Goal: Information Seeking & Learning: Compare options

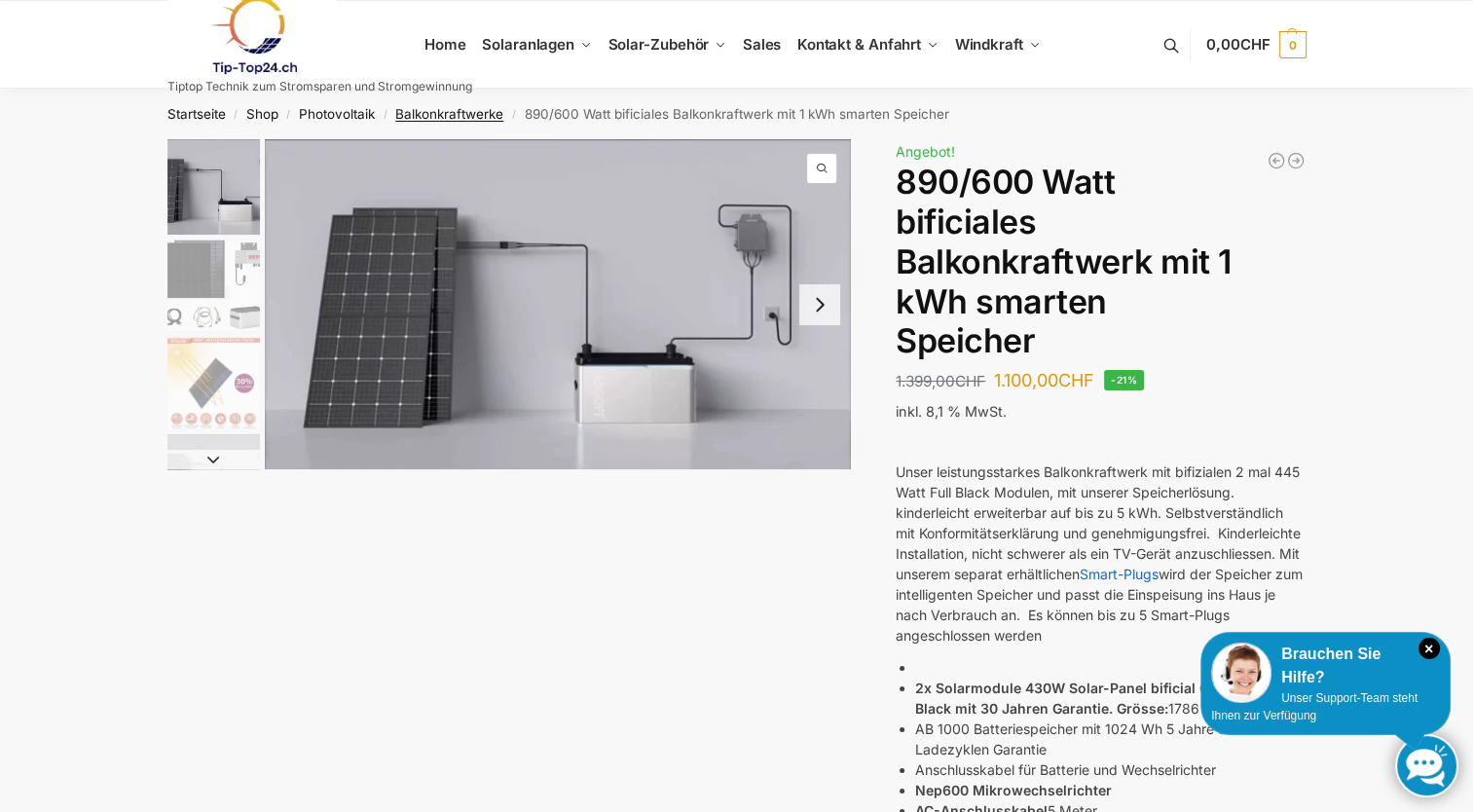
click at [452, 118] on link "Balkonkraftwerke" at bounding box center [449, 114] width 108 height 16
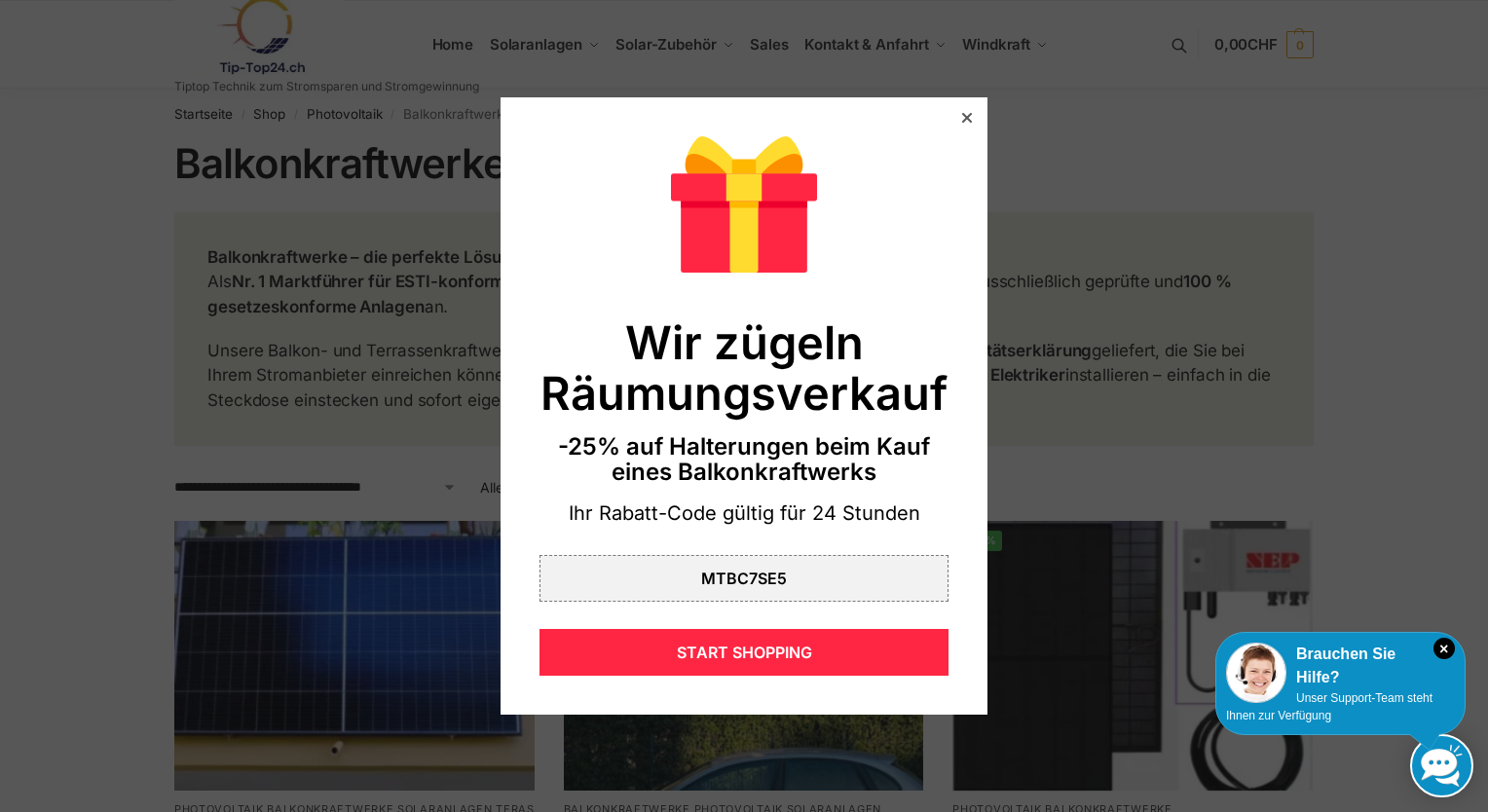
click at [962, 117] on icon at bounding box center [967, 118] width 10 height 10
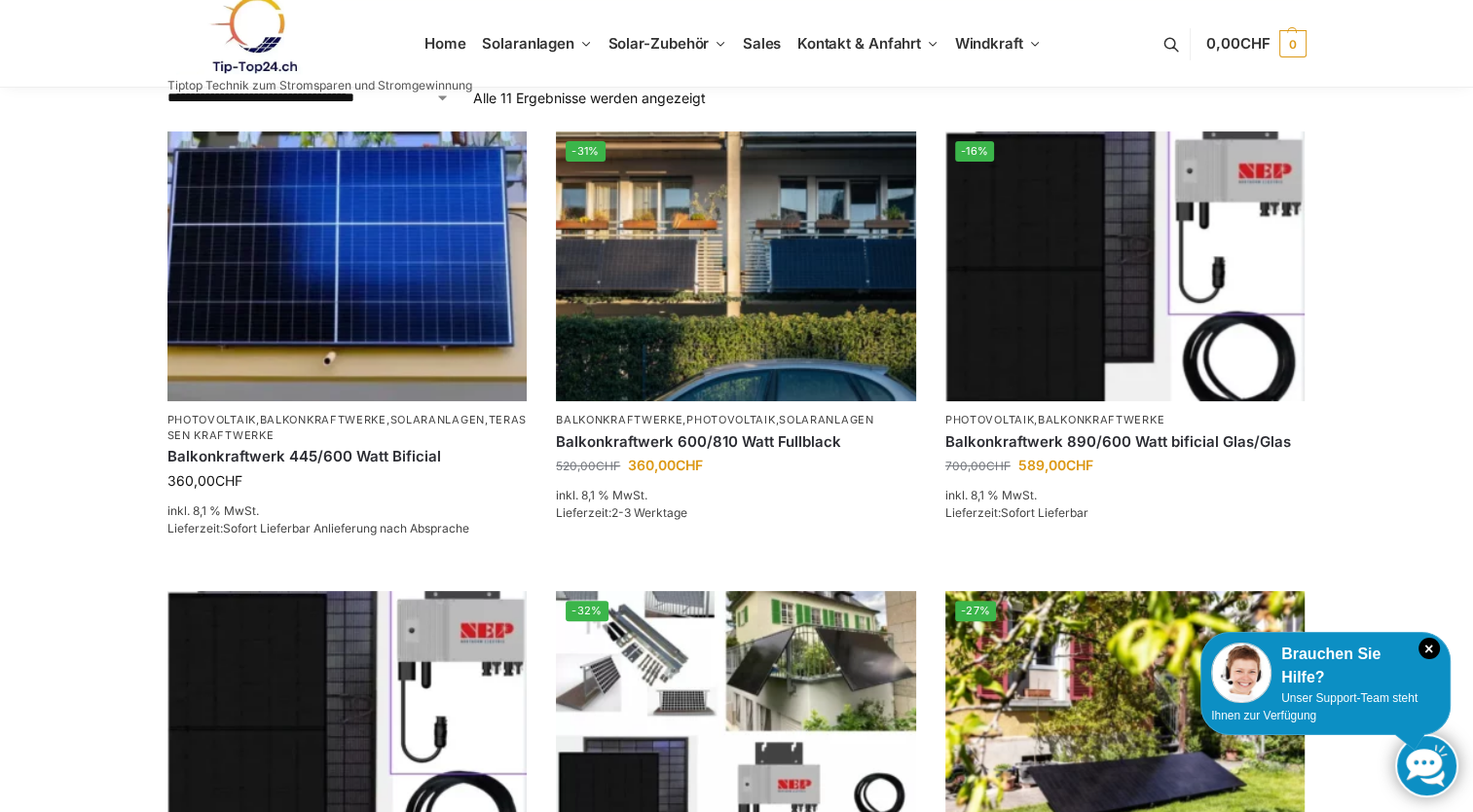
scroll to position [195, 0]
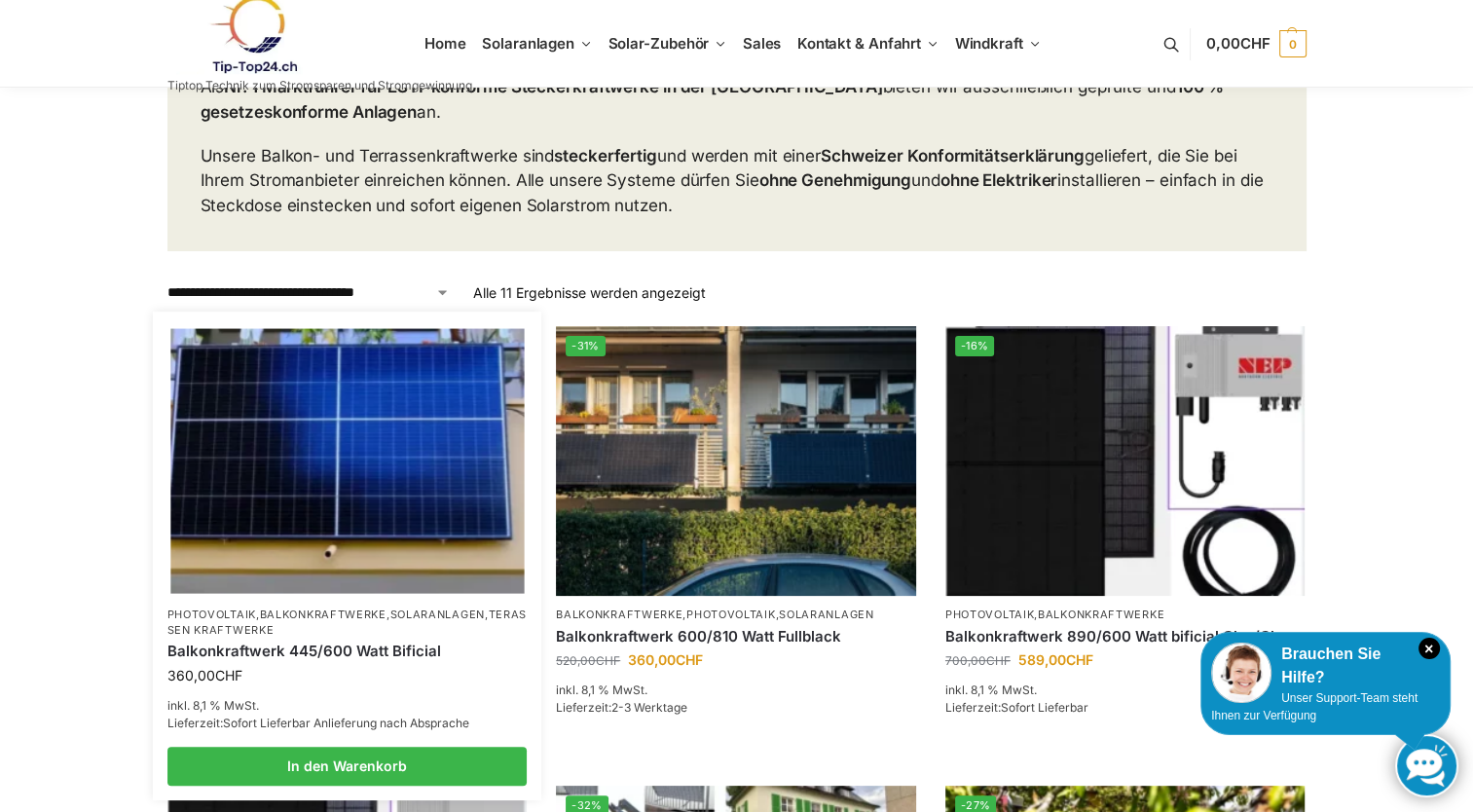
click at [336, 481] on img at bounding box center [347, 461] width 353 height 264
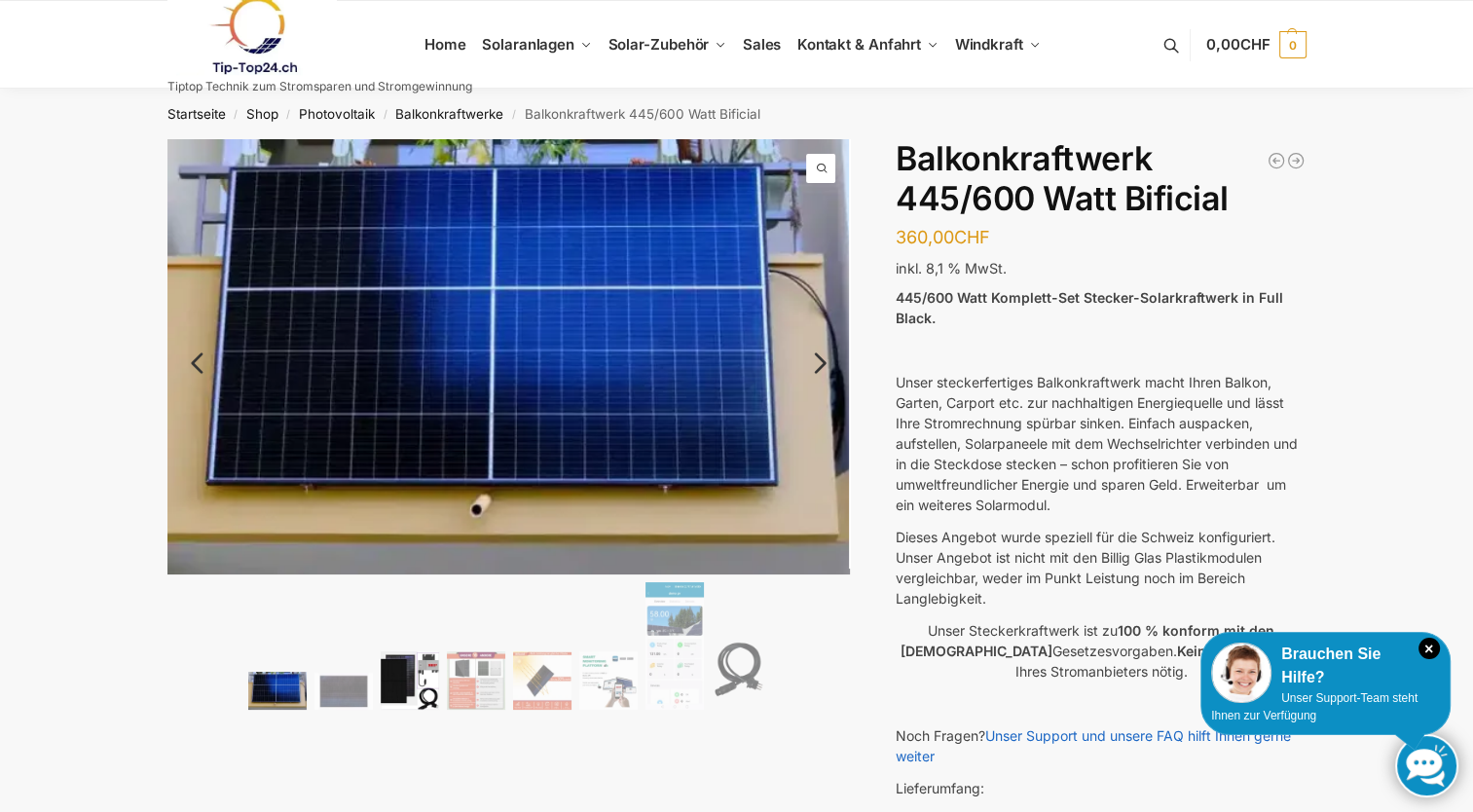
click at [421, 680] on img at bounding box center [410, 680] width 59 height 59
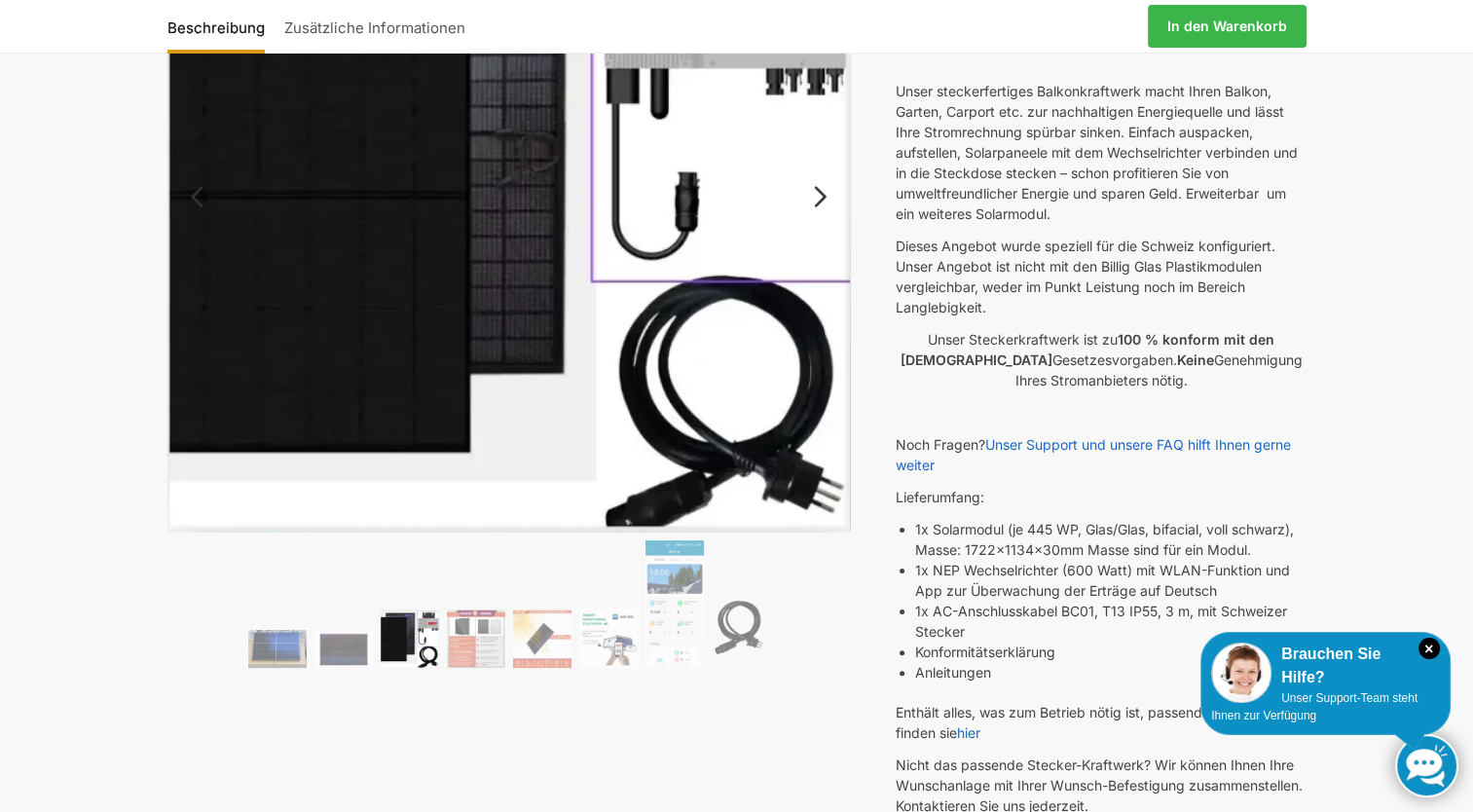
scroll to position [389, 0]
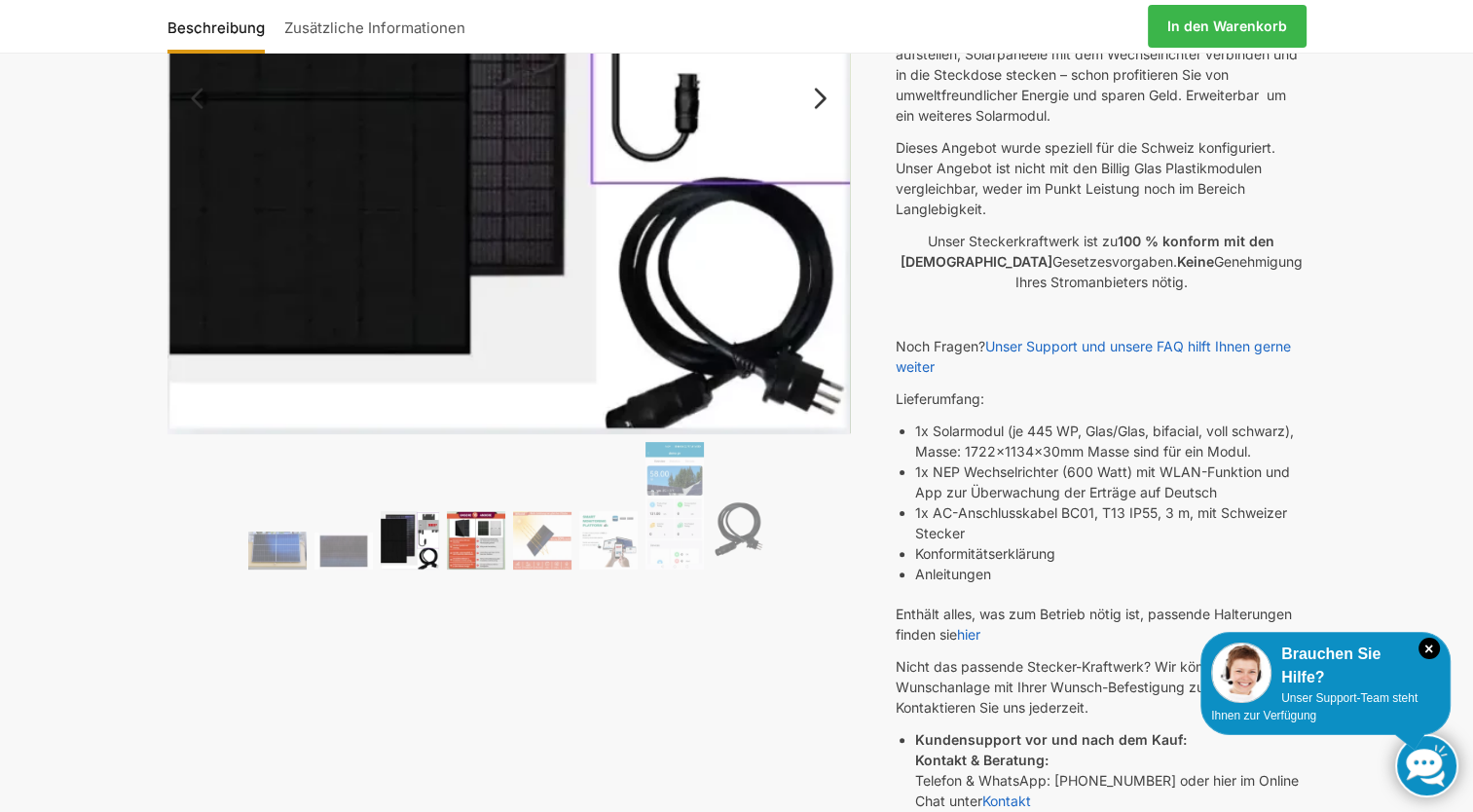
click at [469, 545] on img at bounding box center [476, 540] width 59 height 59
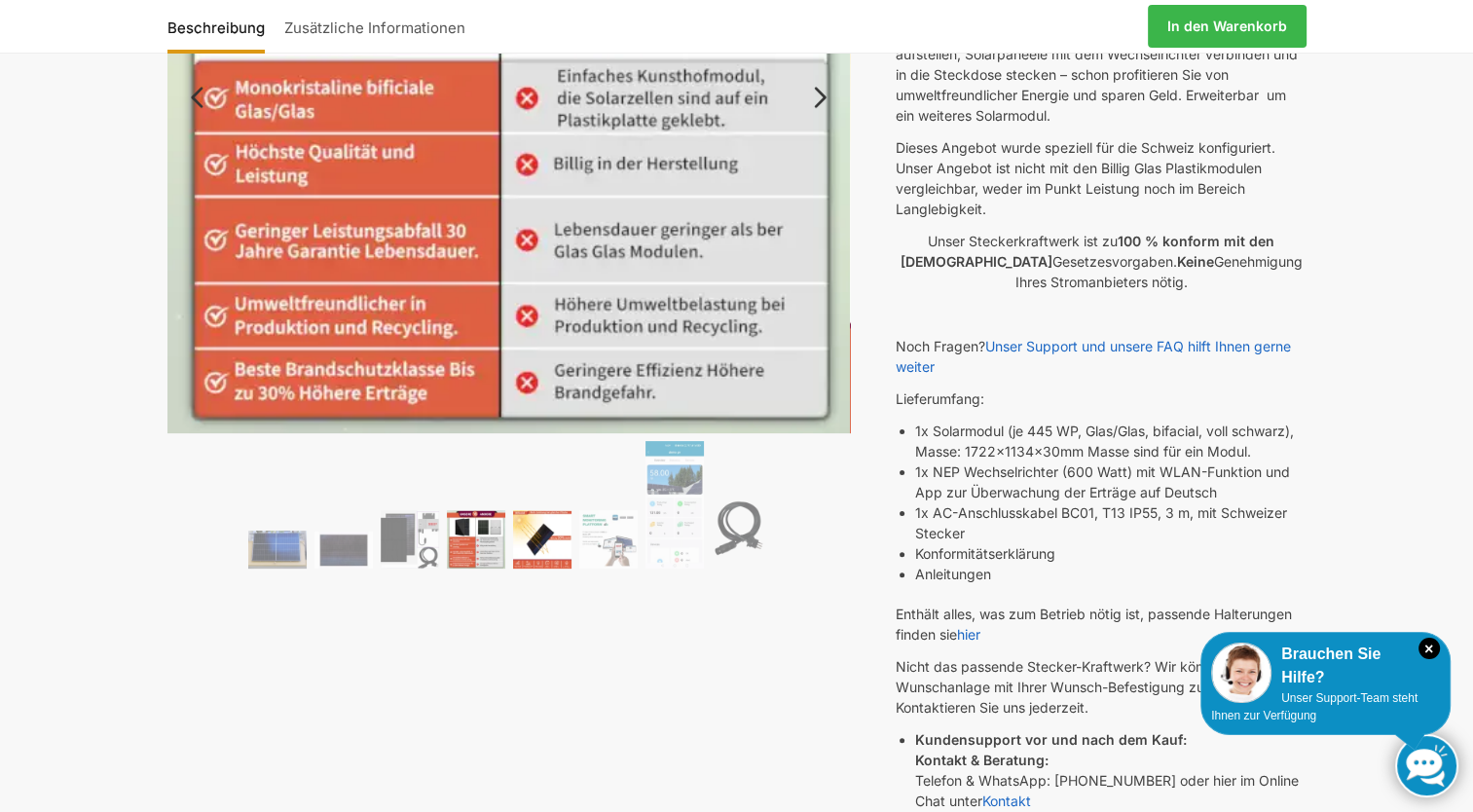
click at [544, 542] on img at bounding box center [542, 539] width 59 height 59
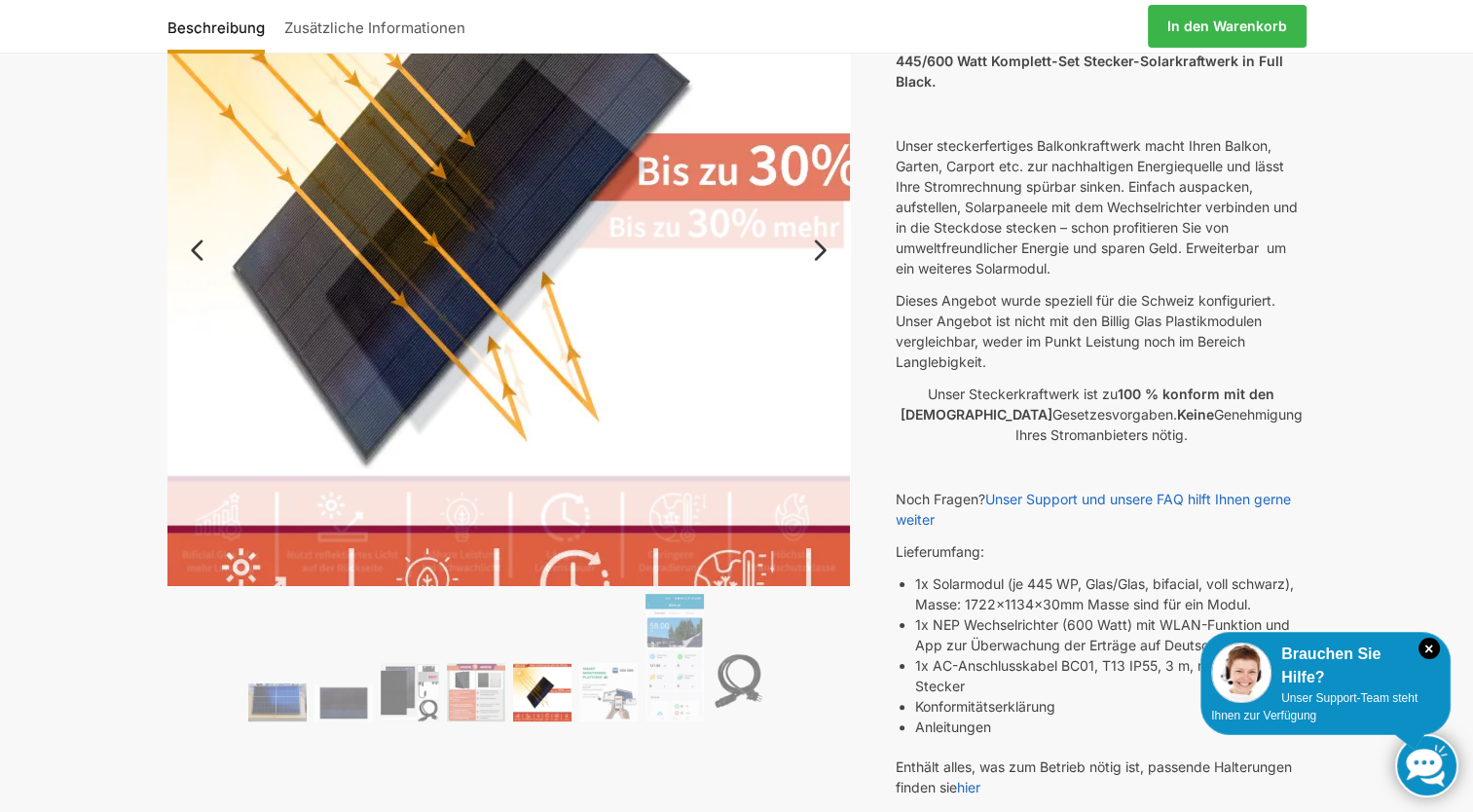
scroll to position [292, 0]
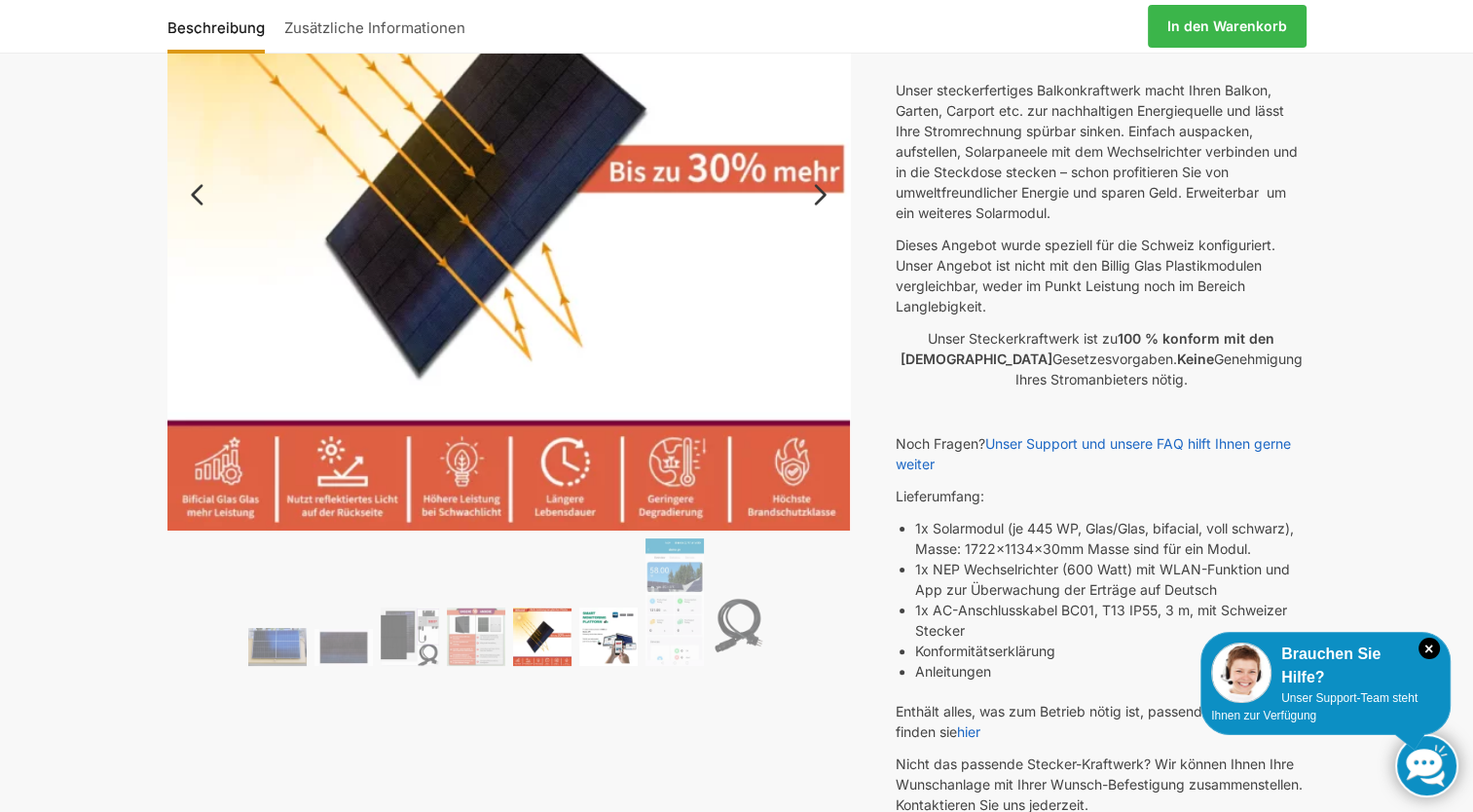
click at [612, 642] on img at bounding box center [609, 636] width 59 height 59
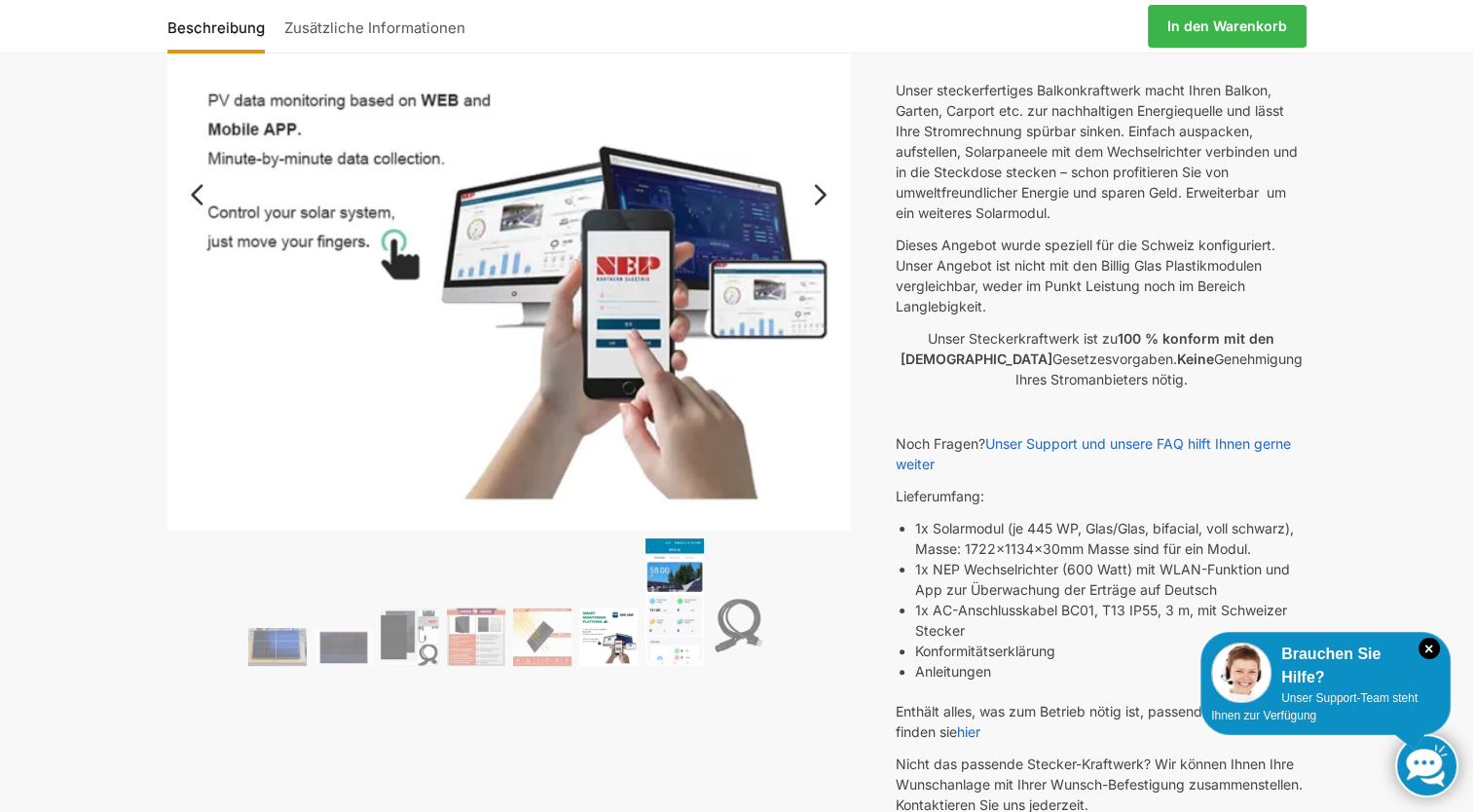
click at [667, 620] on img at bounding box center [675, 602] width 59 height 127
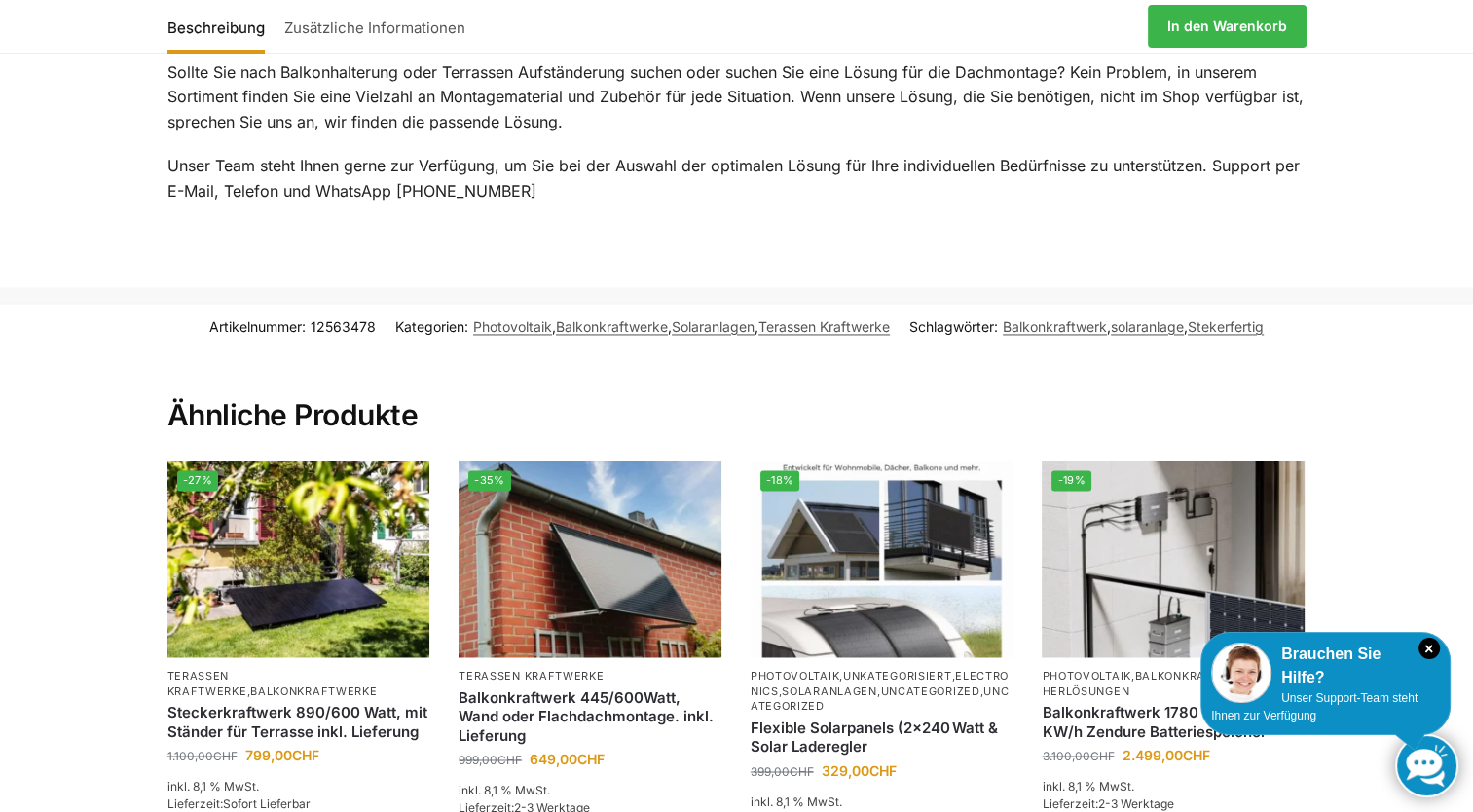
scroll to position [3018, 0]
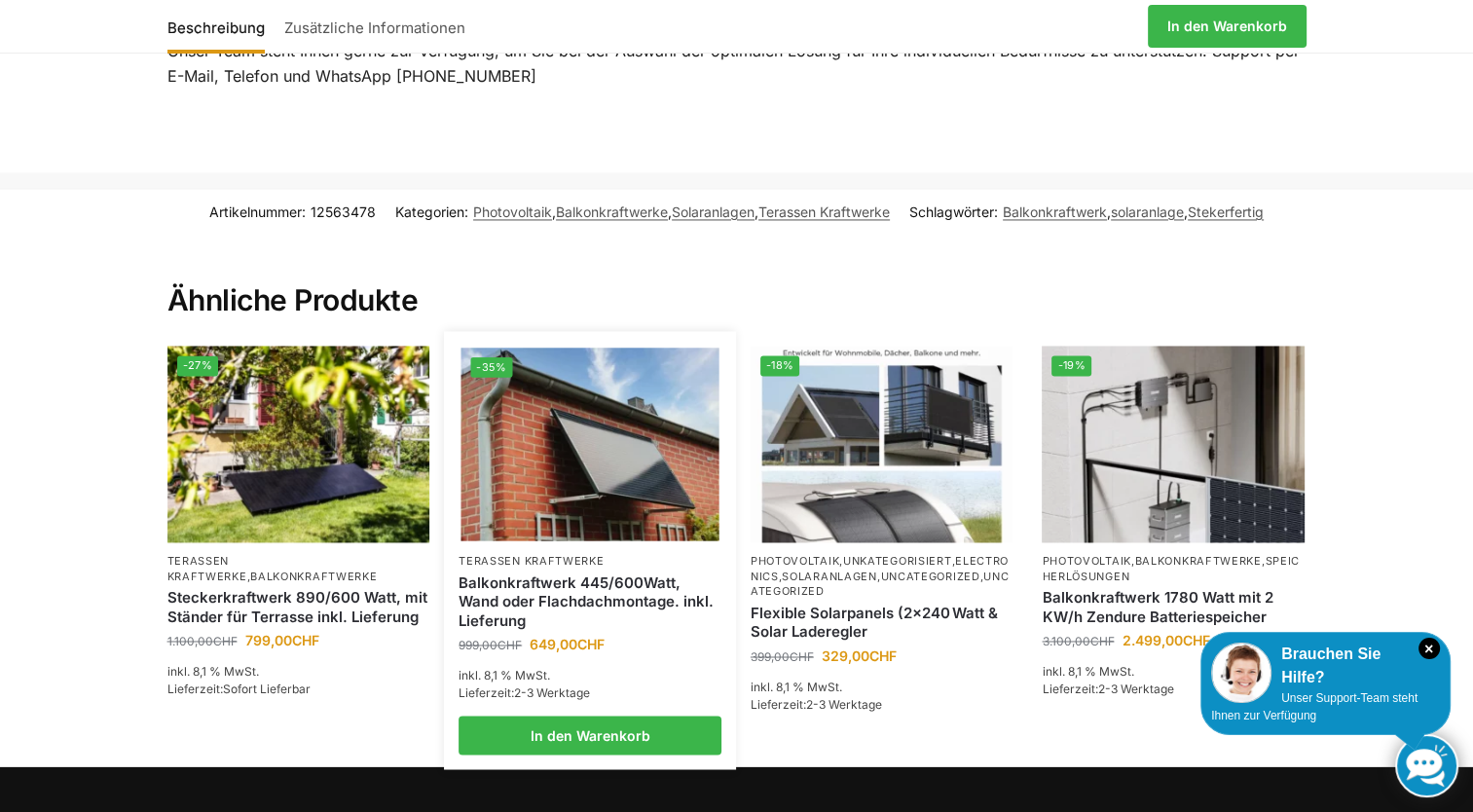
click at [598, 442] on img at bounding box center [590, 444] width 258 height 194
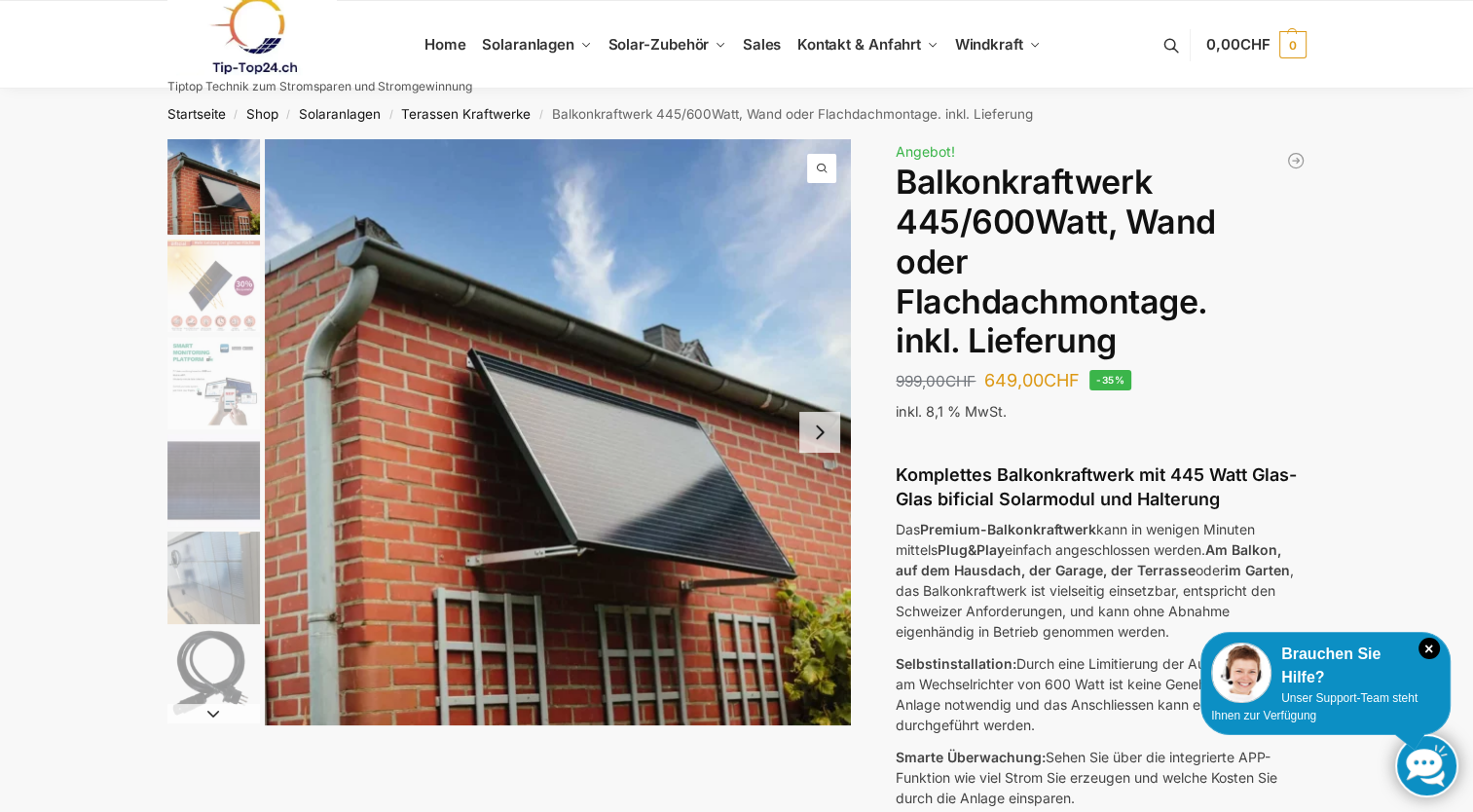
click at [242, 396] on img "3 / 6" at bounding box center [214, 383] width 93 height 93
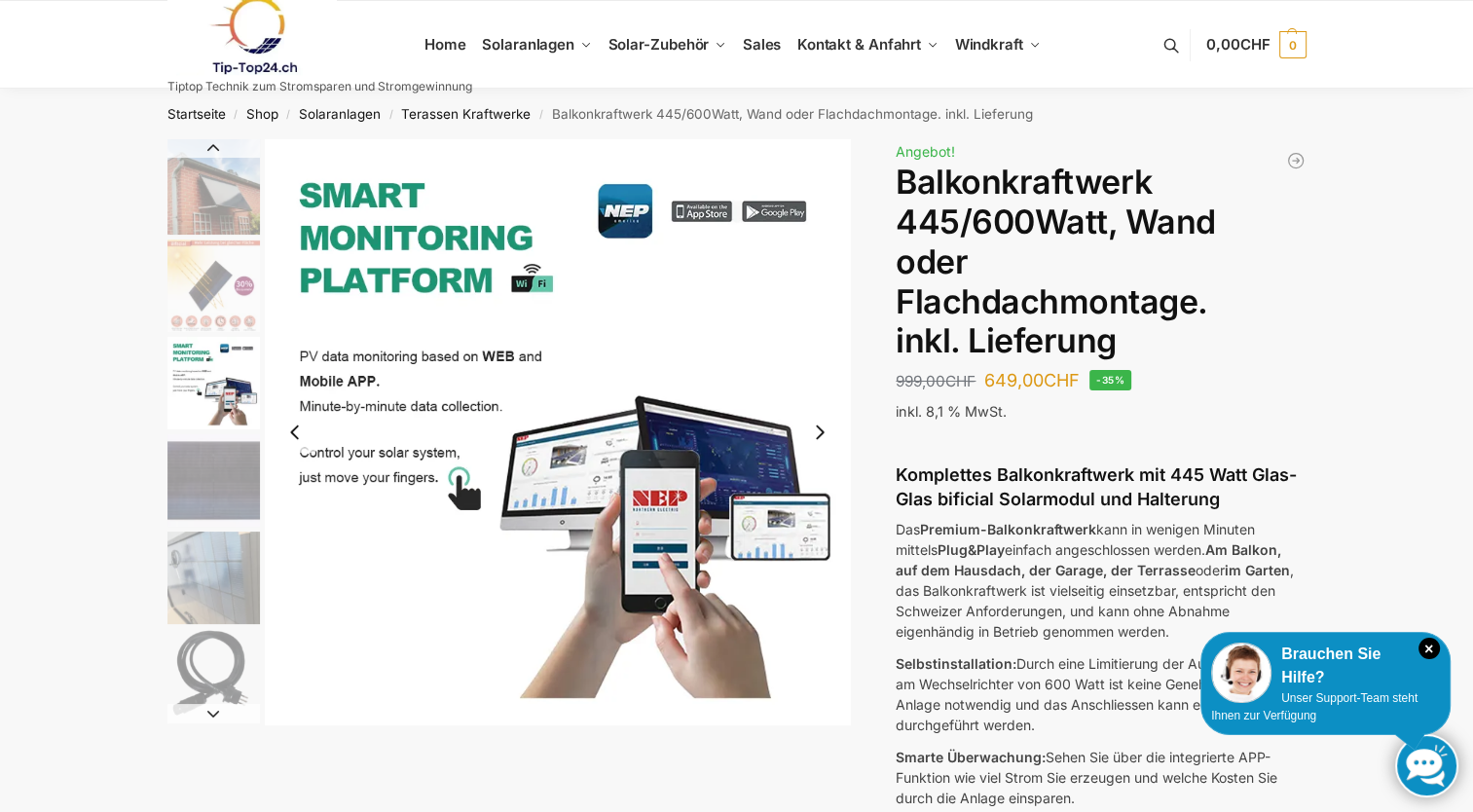
click at [819, 430] on button "Next slide" at bounding box center [819, 432] width 41 height 41
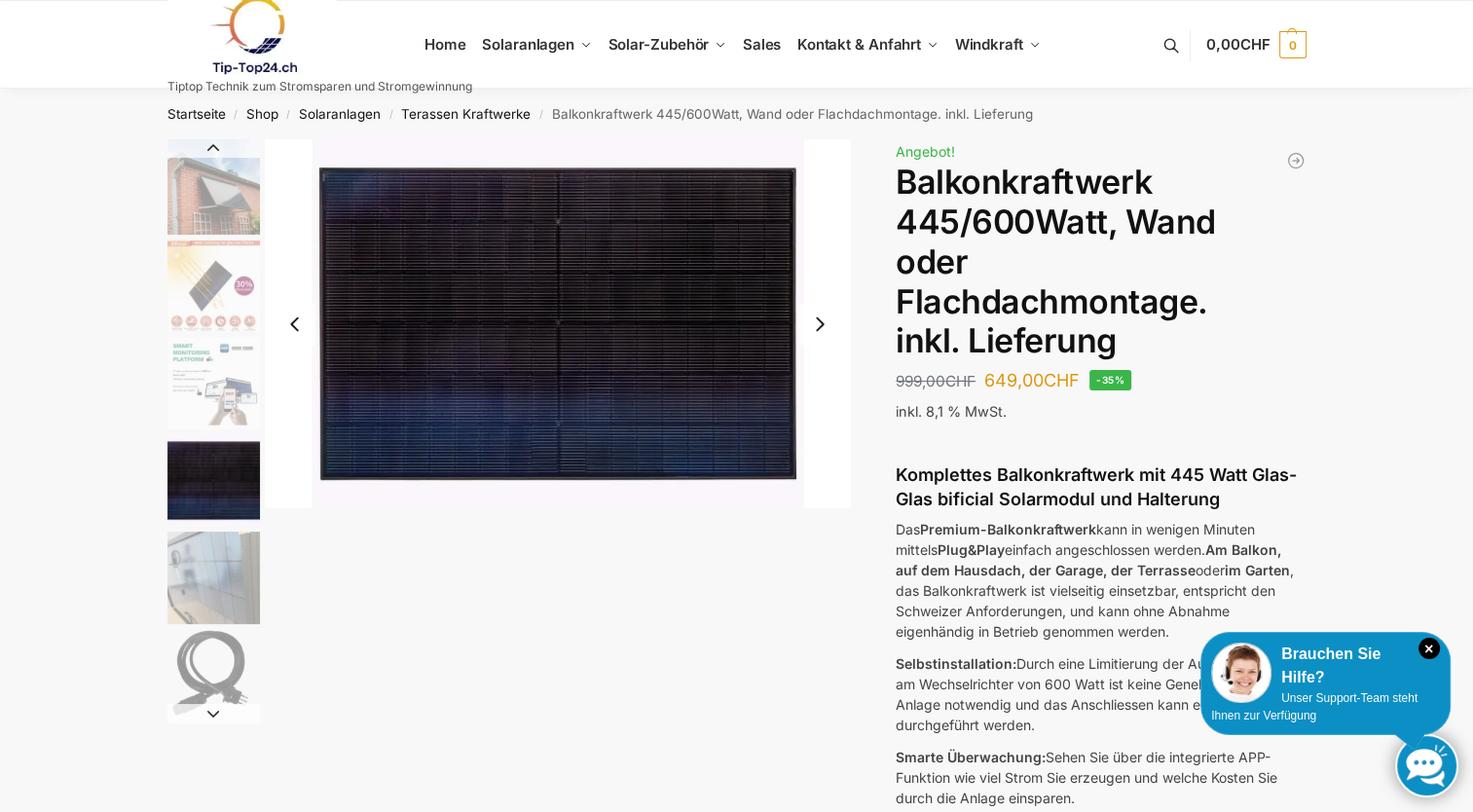
click at [822, 322] on button "Next slide" at bounding box center [819, 323] width 41 height 41
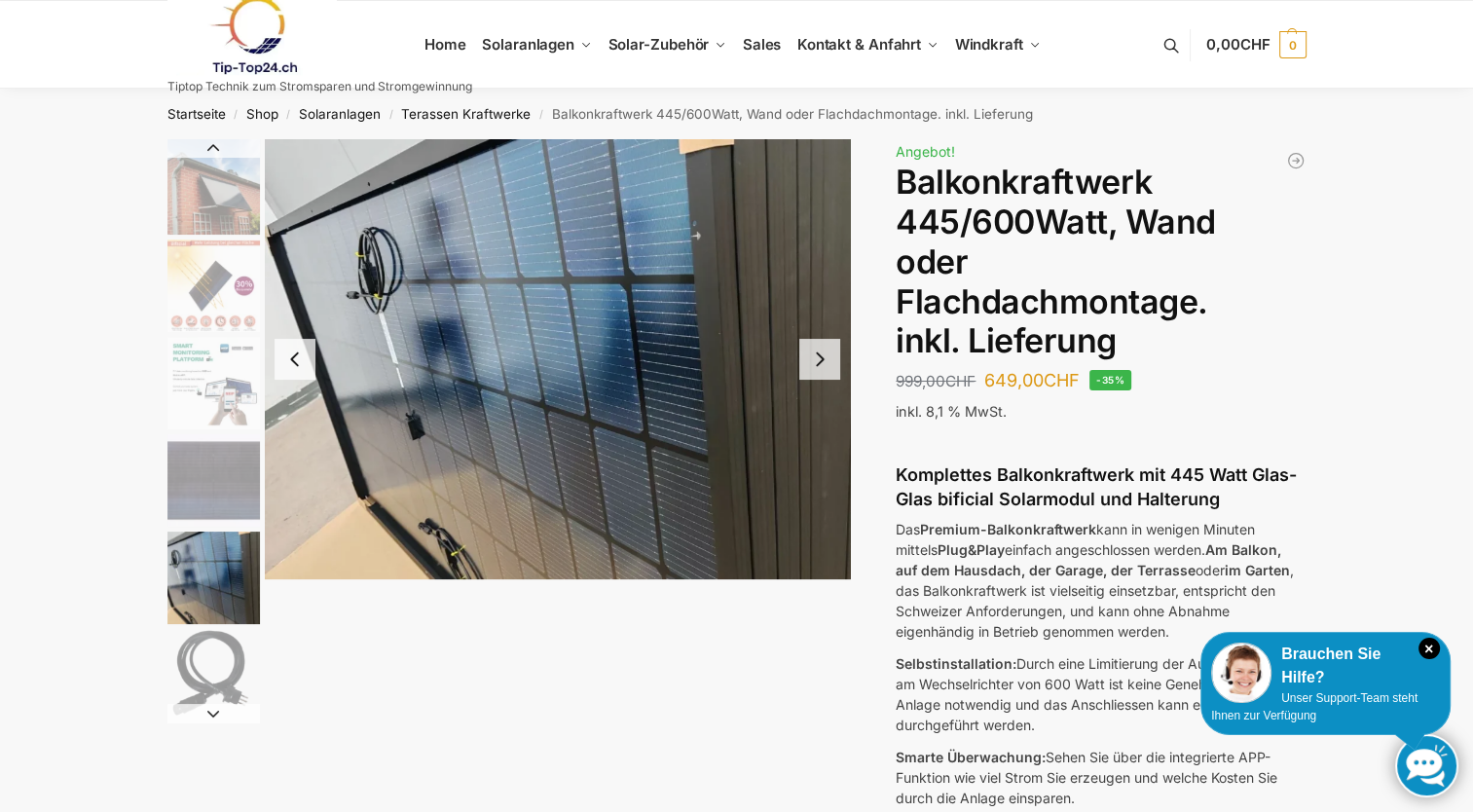
click at [813, 358] on button "Next slide" at bounding box center [819, 359] width 41 height 41
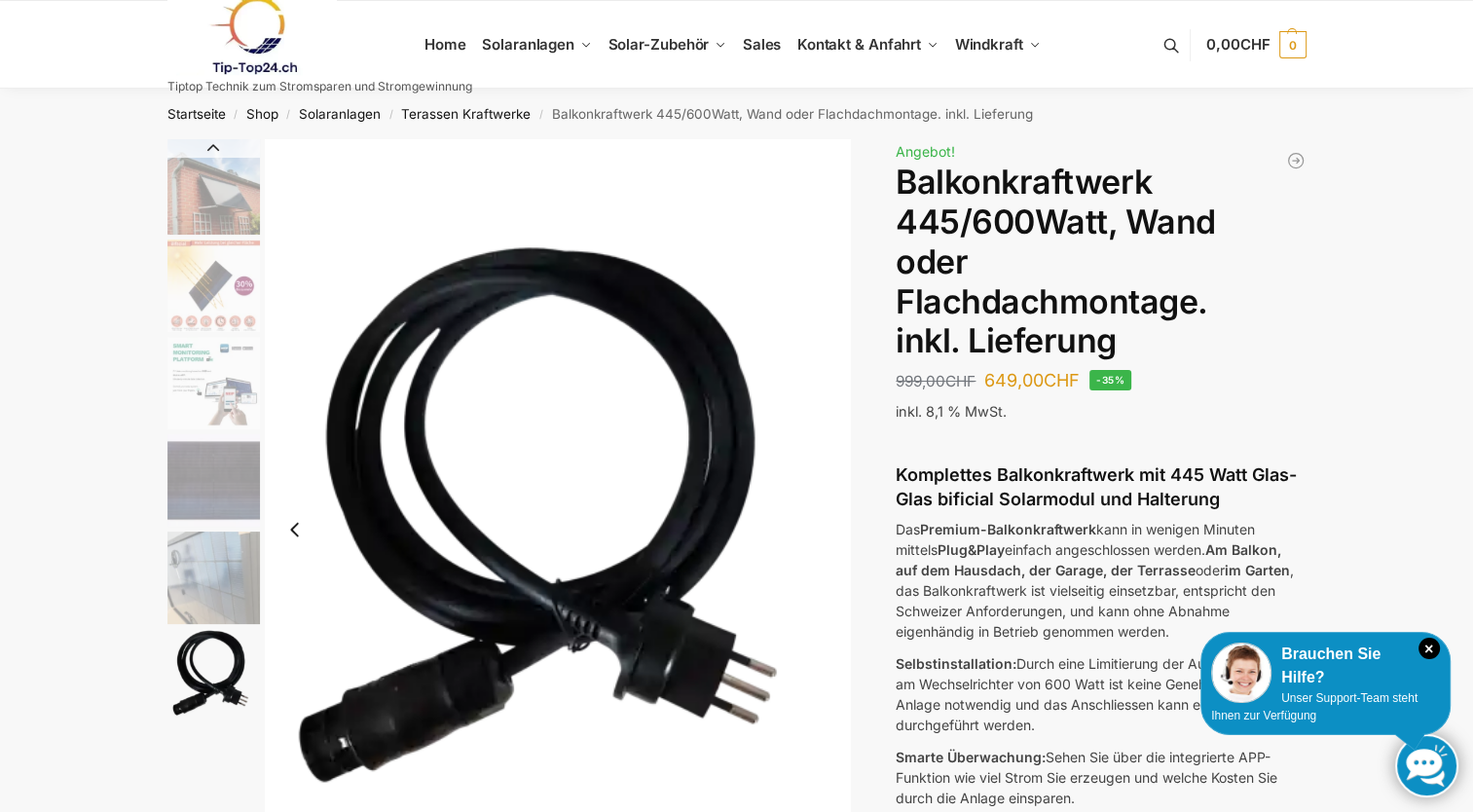
click at [813, 358] on img "6 / 6" at bounding box center [557, 530] width 586 height 781
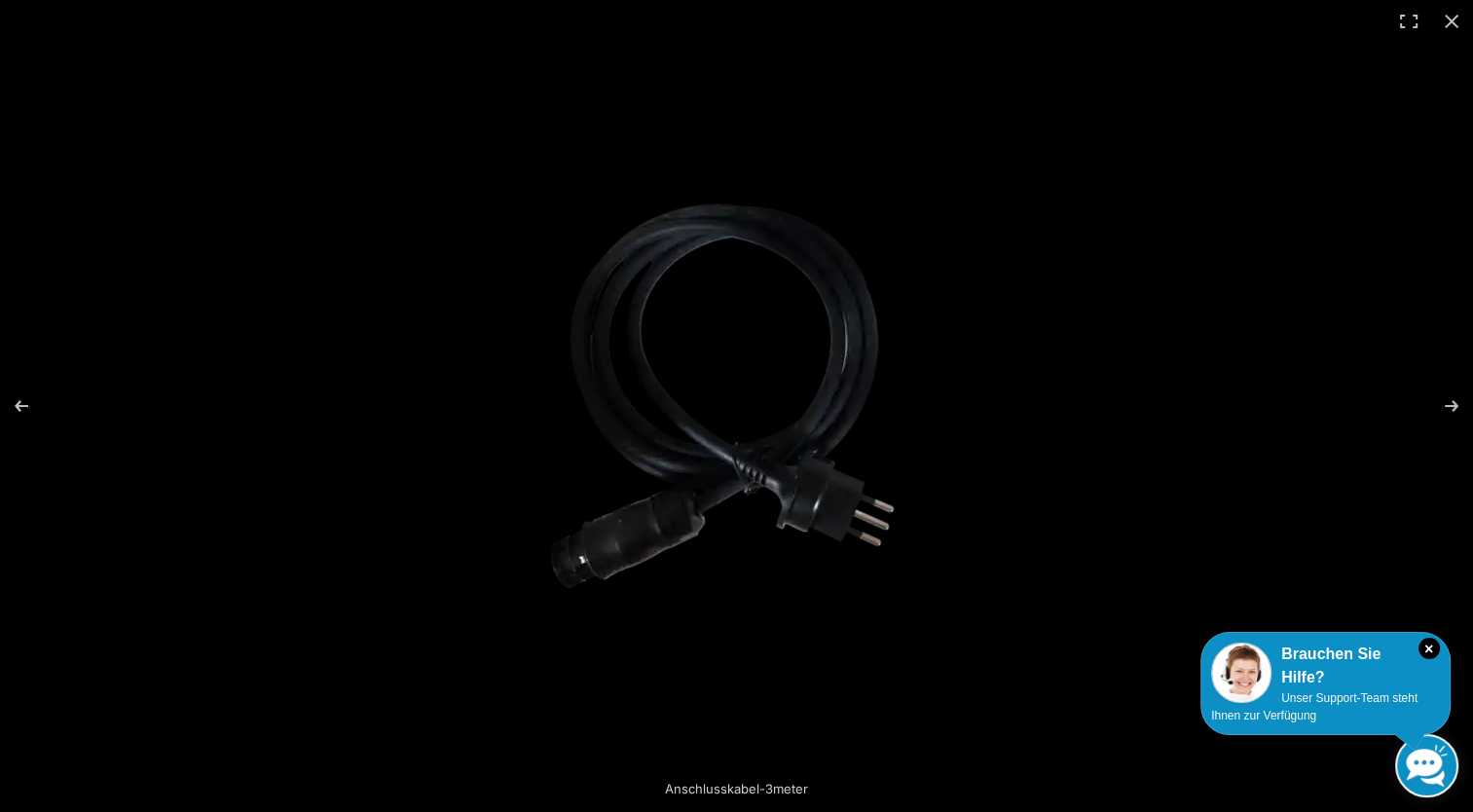
click at [813, 358] on img at bounding box center [736, 406] width 421 height 562
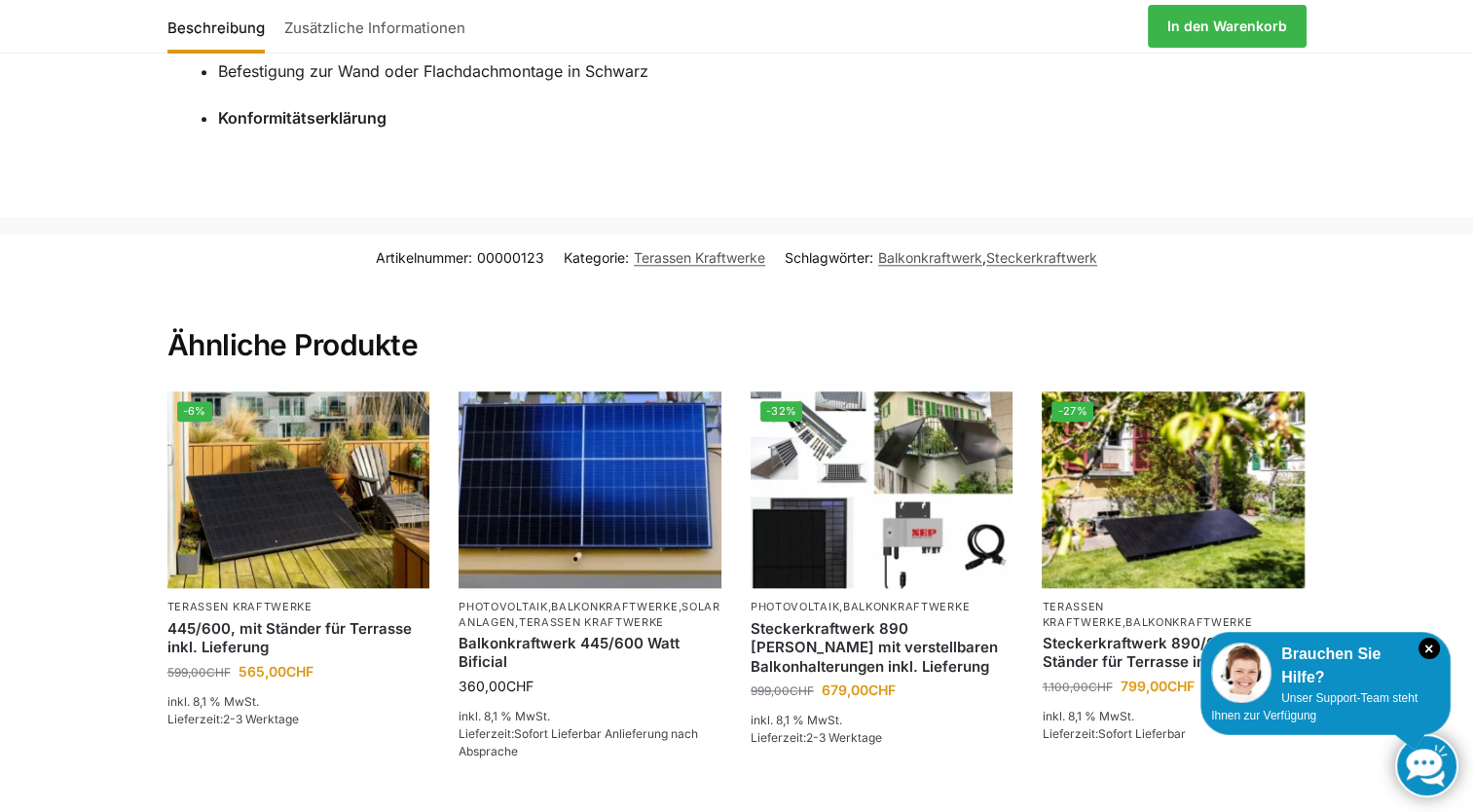
scroll to position [2142, 0]
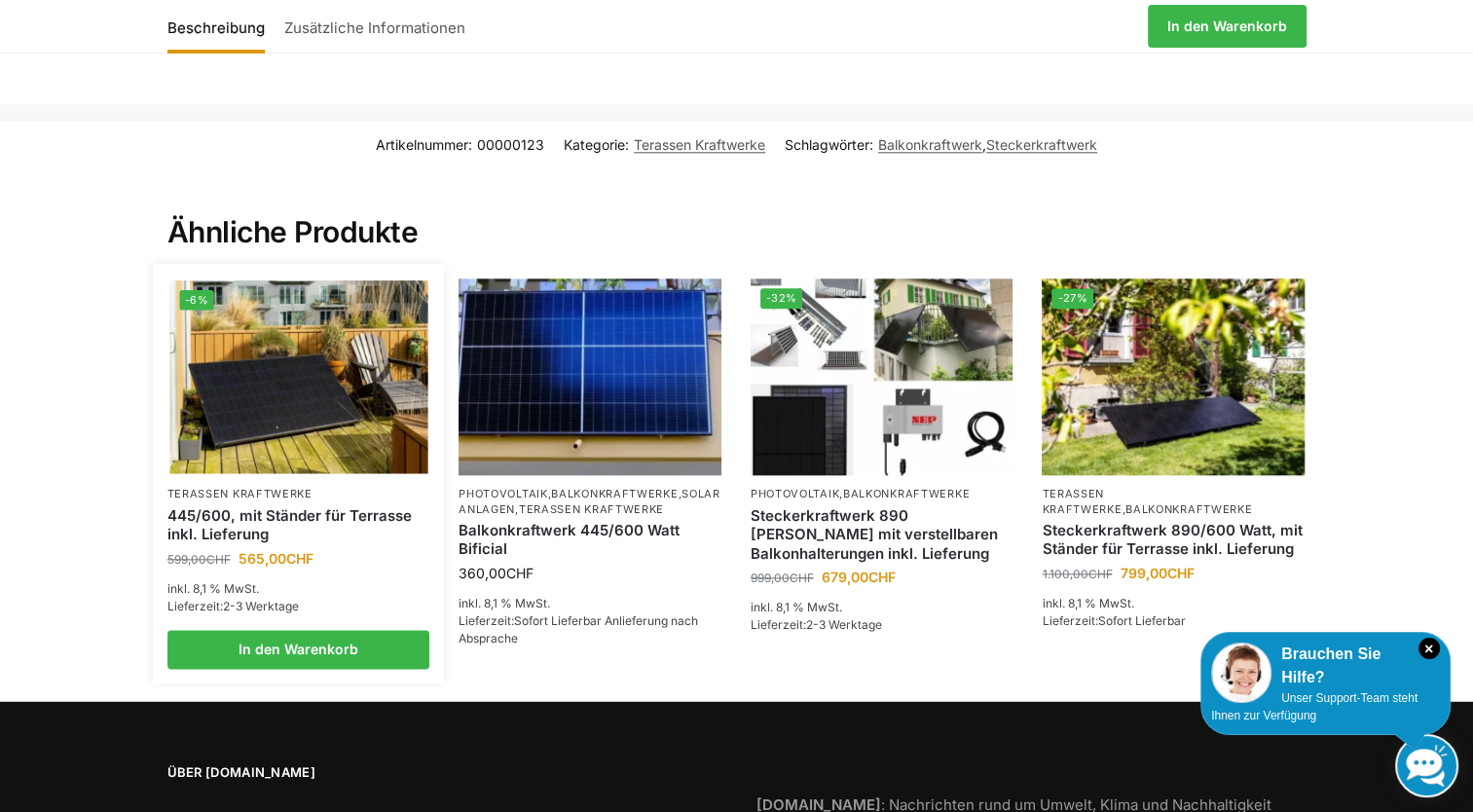
click at [274, 415] on img at bounding box center [298, 377] width 258 height 194
